Goal: Check status

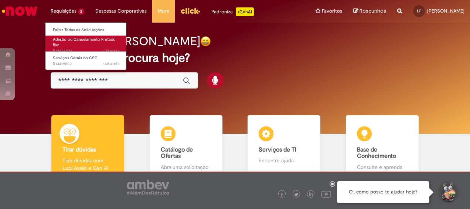
click at [75, 38] on span "Adesão ou Cancelamento Fretado Bsc" at bounding box center [84, 42] width 63 height 11
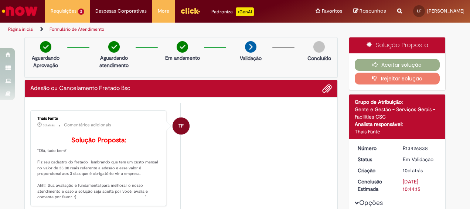
drag, startPoint x: 425, startPoint y: 148, endPoint x: 401, endPoint y: 148, distance: 24.0
click at [403, 148] on div "R13426838" at bounding box center [420, 147] width 34 height 7
copy div "R13426838"
click at [284, 73] on div "Aguardando Aprovação Aguardando atendimento Em andamento Validação Concluído" at bounding box center [181, 57] width 314 height 41
click at [260, 69] on div "Aguardando Aprovação Aguardando atendimento Em andamento Validação Concluído" at bounding box center [181, 57] width 314 height 41
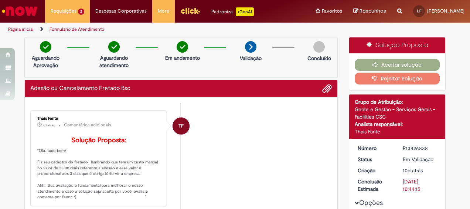
click at [241, 70] on div "Aguardando Aprovação Aguardando atendimento Em andamento Validação Concluído" at bounding box center [181, 57] width 314 height 41
click at [209, 144] on li "TF [DEMOGRAPHIC_DATA] Fante 4d atrás 4 dias atrás Comentários adicionais Soluçã…" at bounding box center [181, 157] width 302 height 95
